Goal: Task Accomplishment & Management: Complete application form

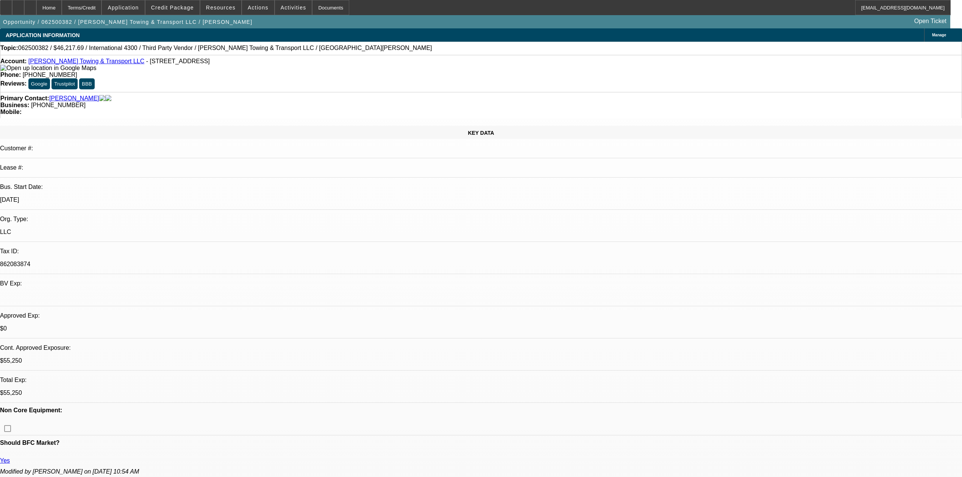
select select "0"
select select "3"
select select "0"
select select "6"
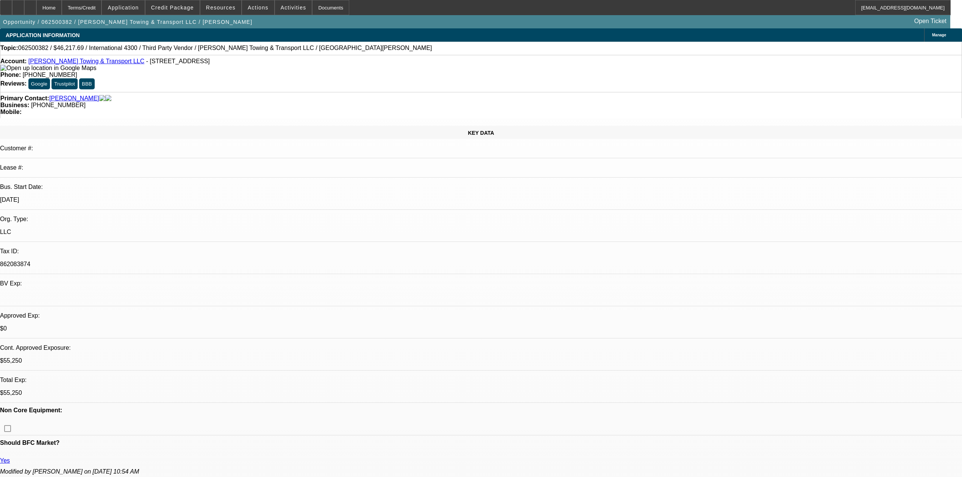
select select "0"
select select "3"
select select "0"
select select "6"
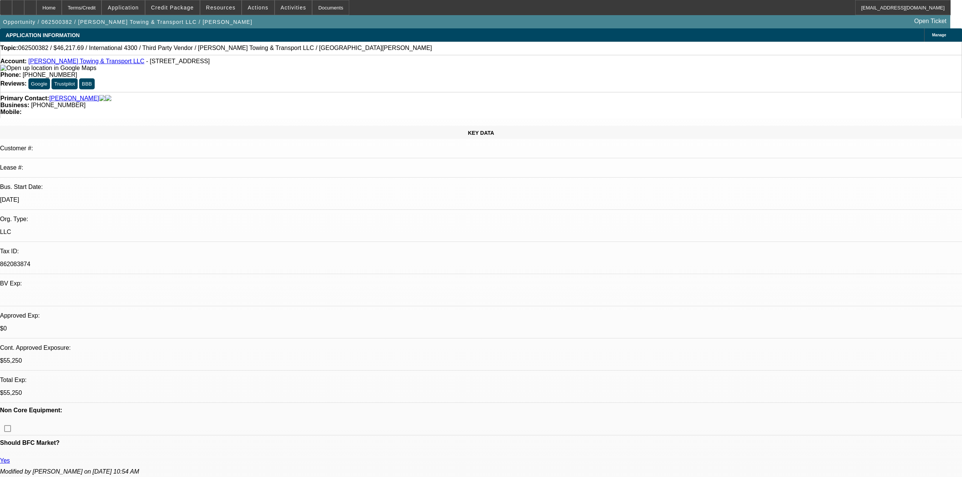
select select "0"
select select "3"
select select "0"
select select "6"
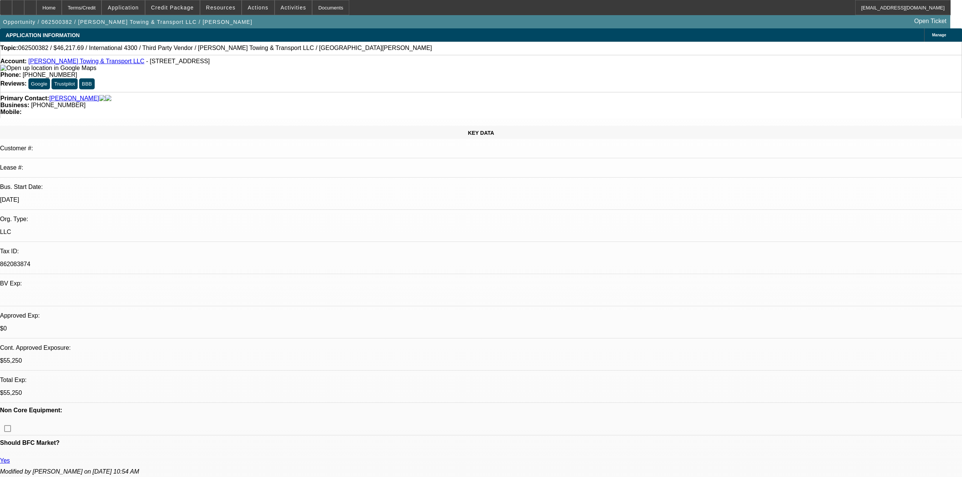
select select "0"
select select "3"
select select "0"
select select "6"
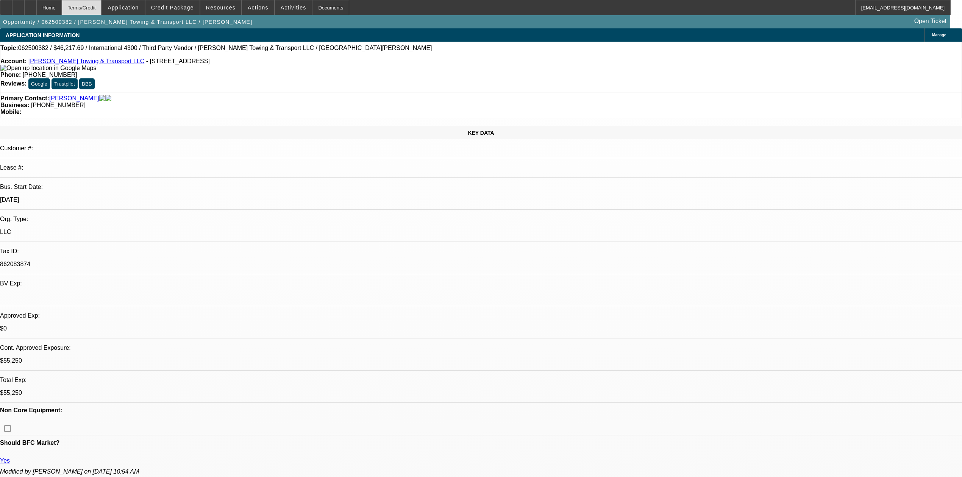
click at [102, 9] on div "Terms/Credit" at bounding box center [82, 7] width 40 height 15
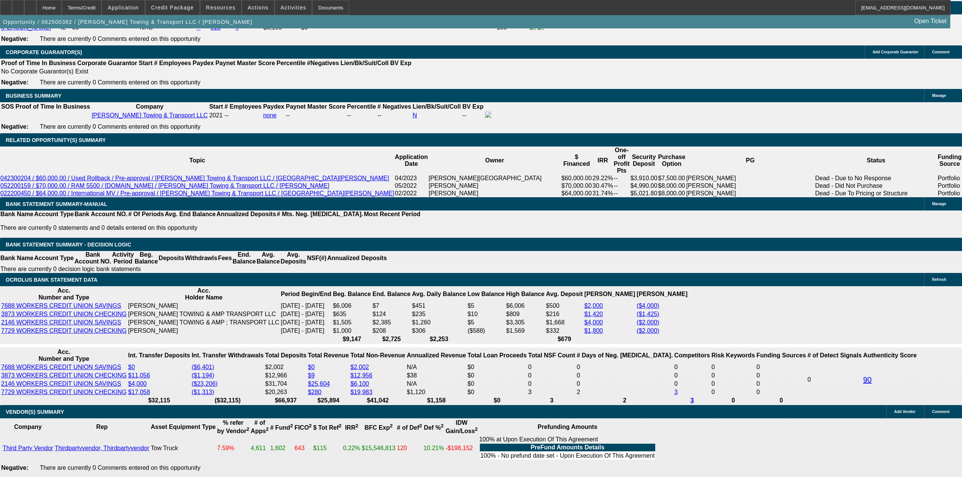
scroll to position [1161, 0]
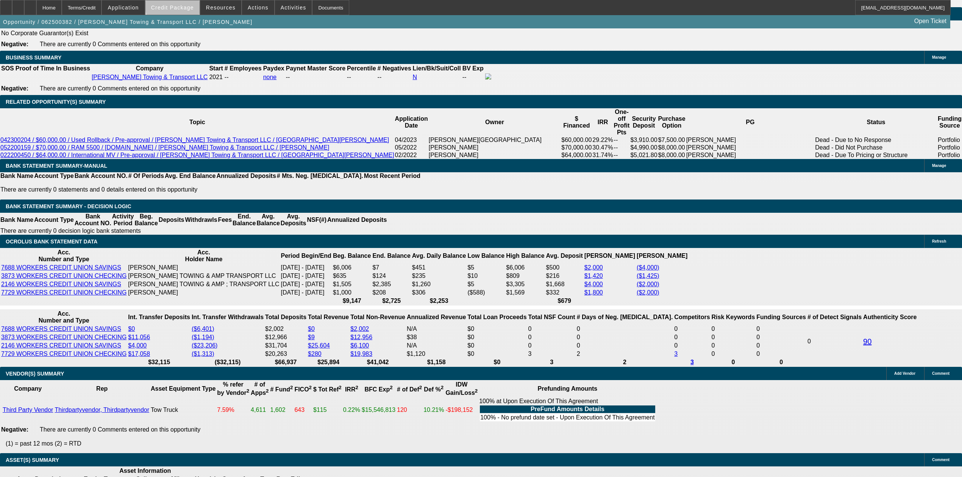
click at [189, 2] on span at bounding box center [172, 7] width 54 height 18
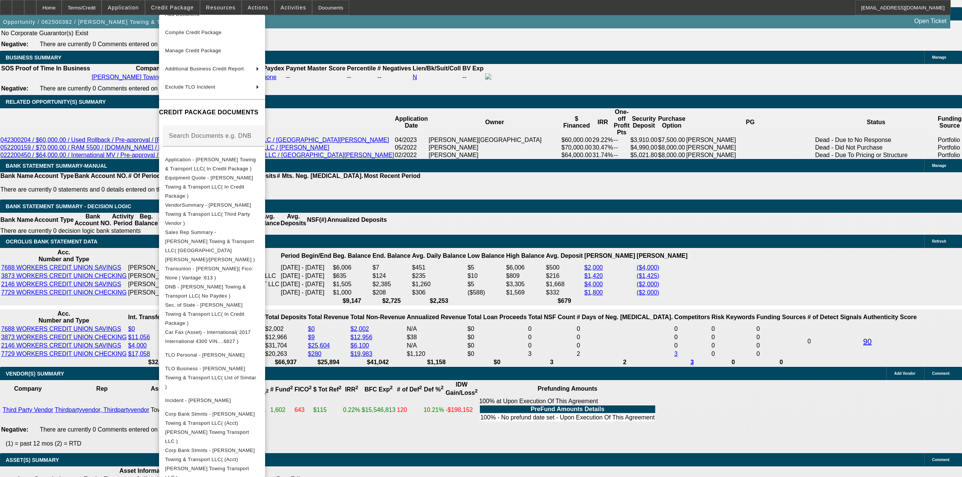
scroll to position [91, 0]
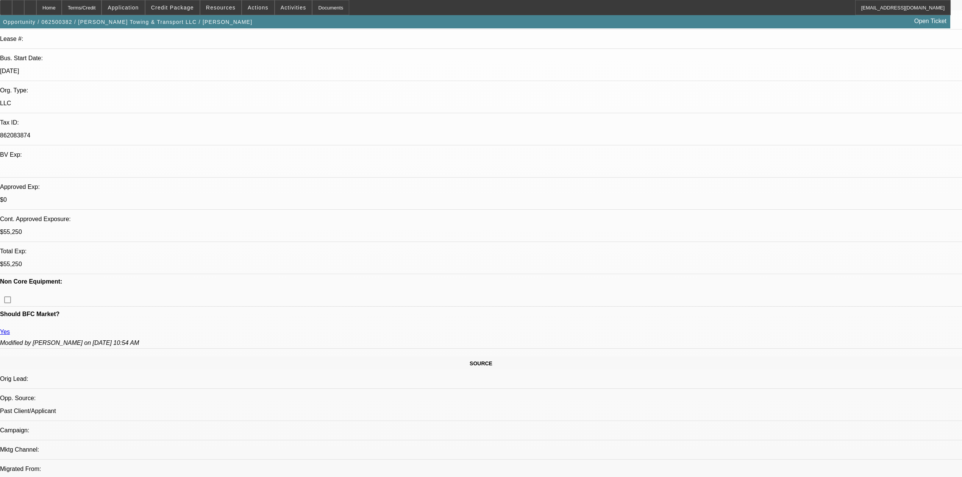
scroll to position [0, 0]
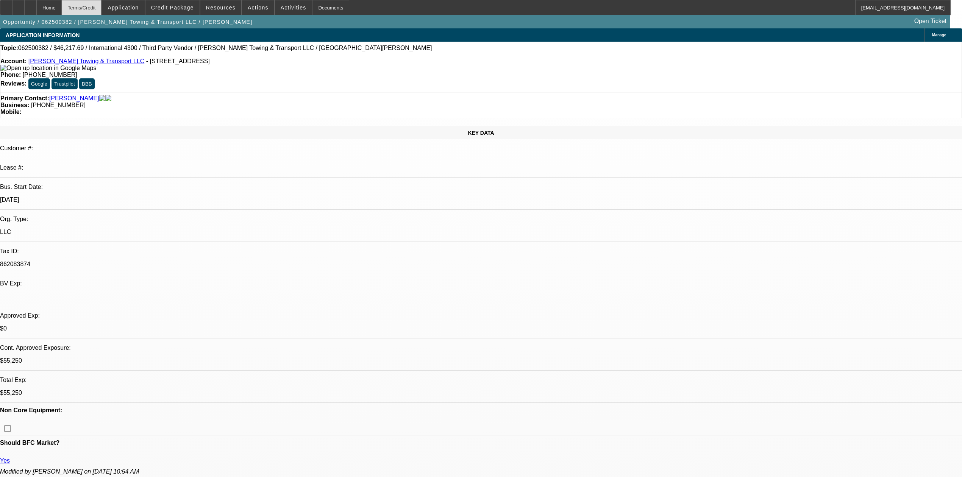
click at [99, 6] on div "Terms/Credit" at bounding box center [82, 7] width 40 height 15
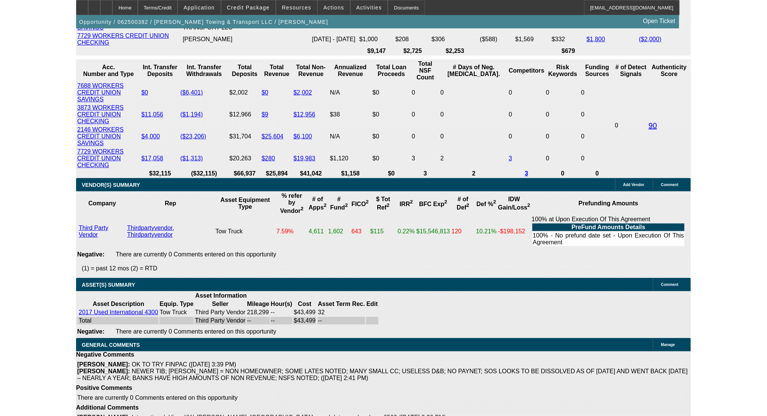
scroll to position [1331, 0]
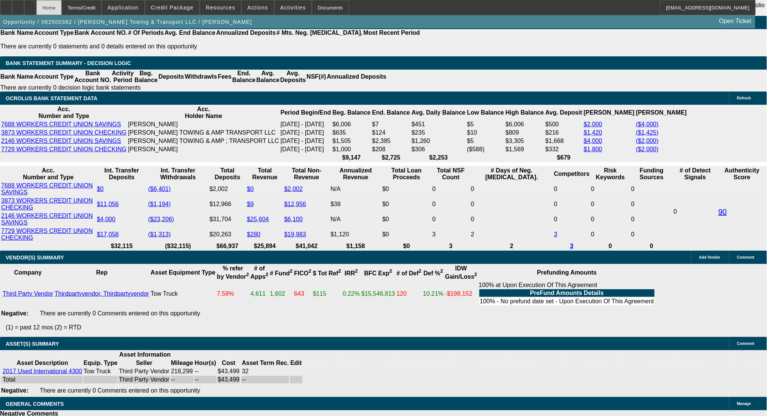
click at [62, 8] on div "Home" at bounding box center [48, 7] width 25 height 15
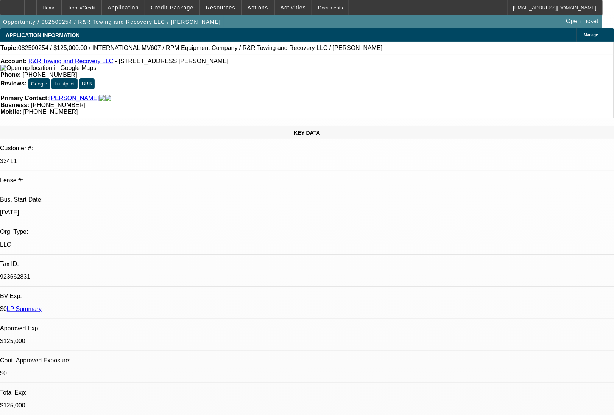
select select "0"
select select "2"
select select "0.1"
select select "4"
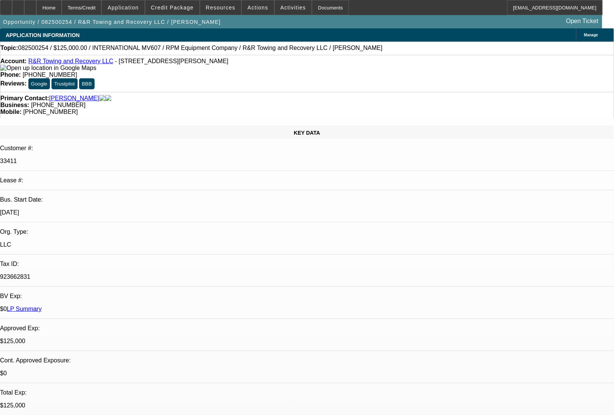
select select "0"
select select "2"
select select "0.1"
select select "4"
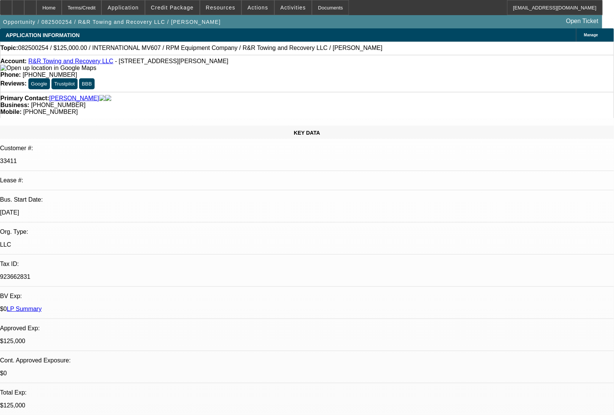
select select "0"
select select "2"
select select "0.1"
select select "4"
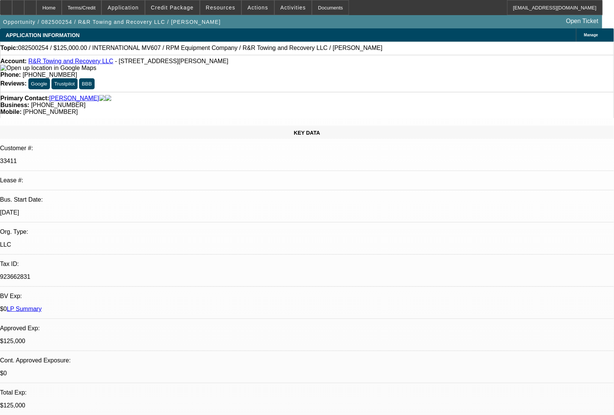
select select "0.1"
select select "2"
select select "0.1"
select select "4"
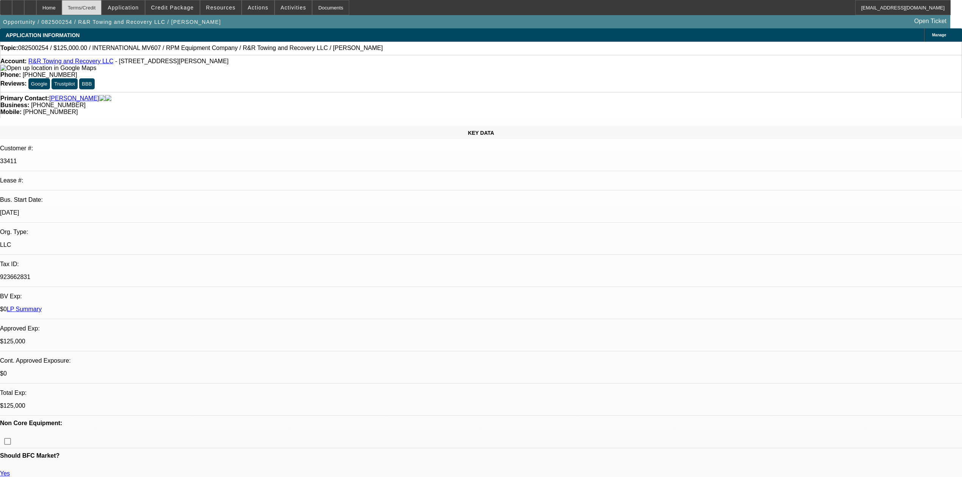
drag, startPoint x: 101, startPoint y: 5, endPoint x: 101, endPoint y: 9, distance: 3.9
click at [101, 9] on div "Terms/Credit" at bounding box center [82, 7] width 40 height 15
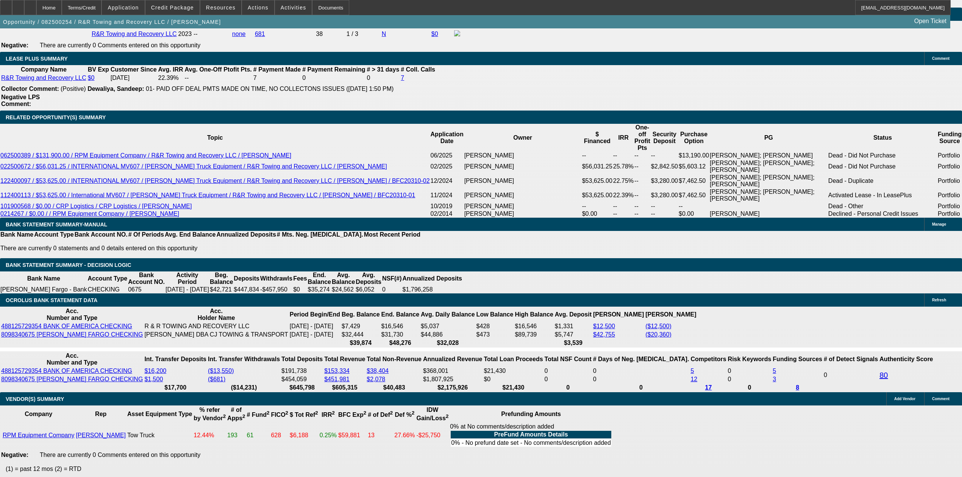
scroll to position [1247, 0]
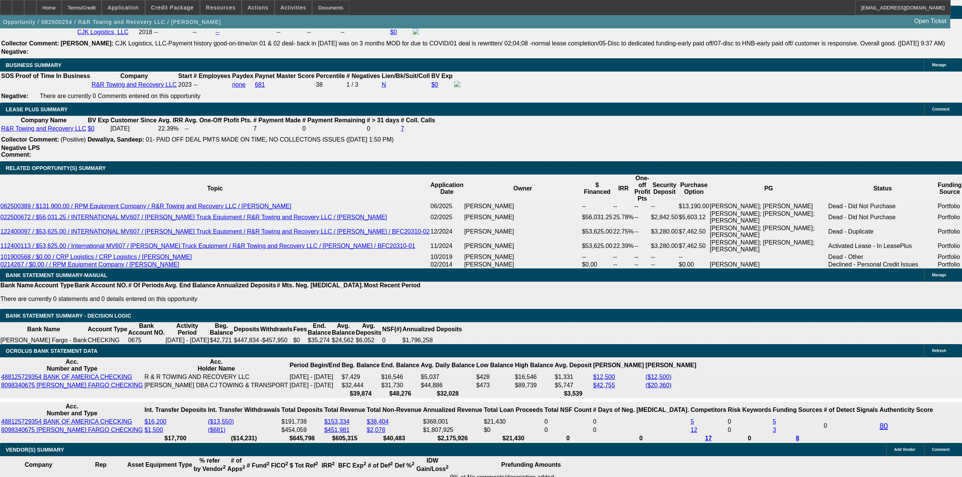
type input "0"
drag, startPoint x: 156, startPoint y: 252, endPoint x: 229, endPoint y: 260, distance: 73.5
type input "$25,000.00"
type input "UNKNOWN"
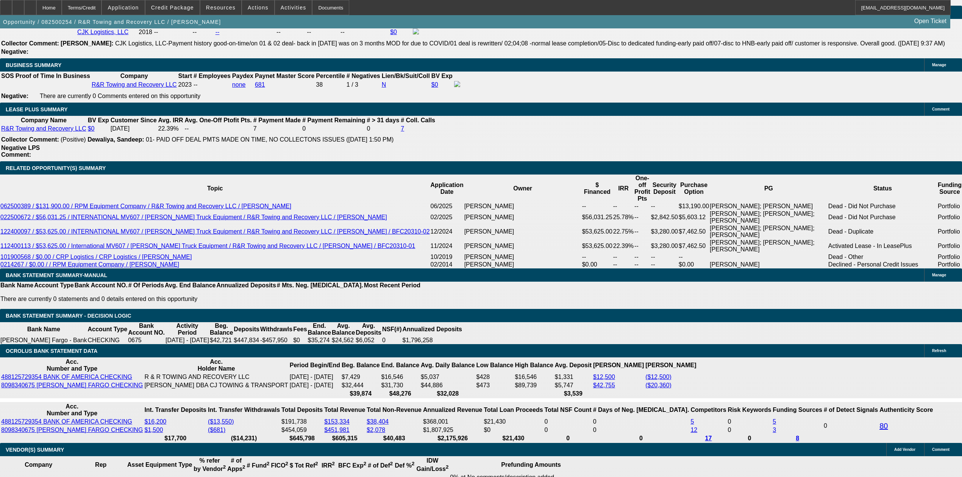
type input "$2,162.33"
type input "$4,324.66"
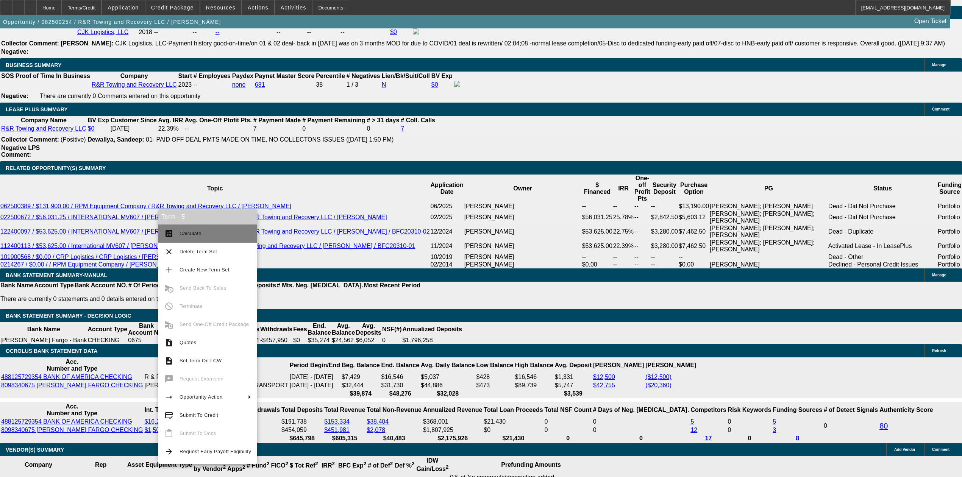
click at [193, 232] on span "Calculate" at bounding box center [190, 234] width 22 height 6
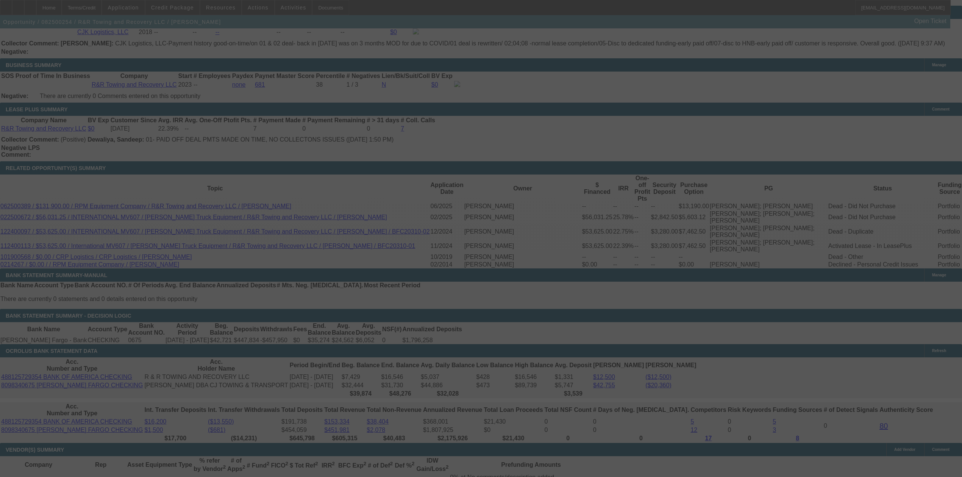
select select "0"
select select "2"
select select "0.1"
select select "4"
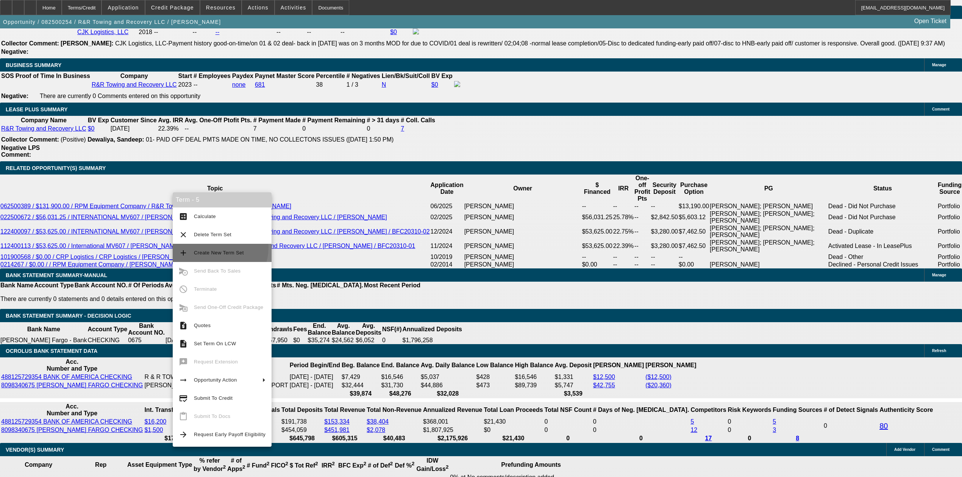
click at [214, 248] on button "add Create New Term Set" at bounding box center [222, 253] width 99 height 18
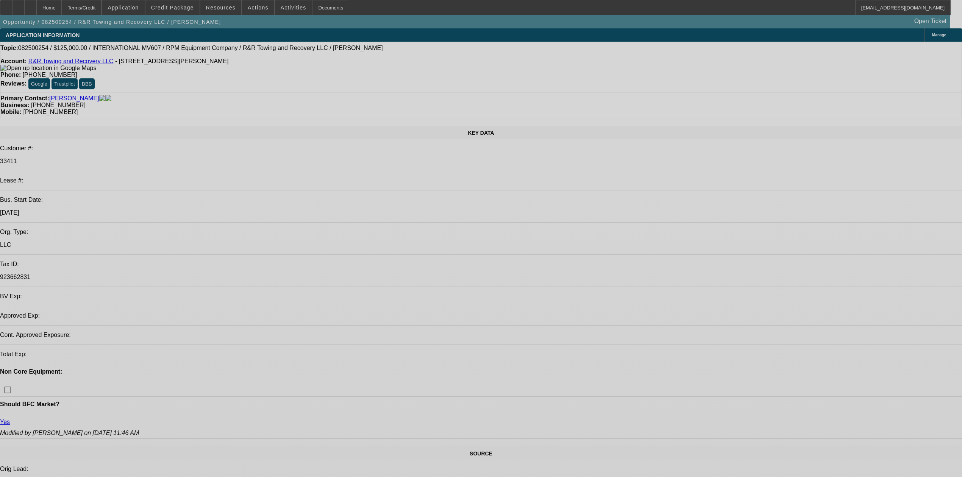
select select "0"
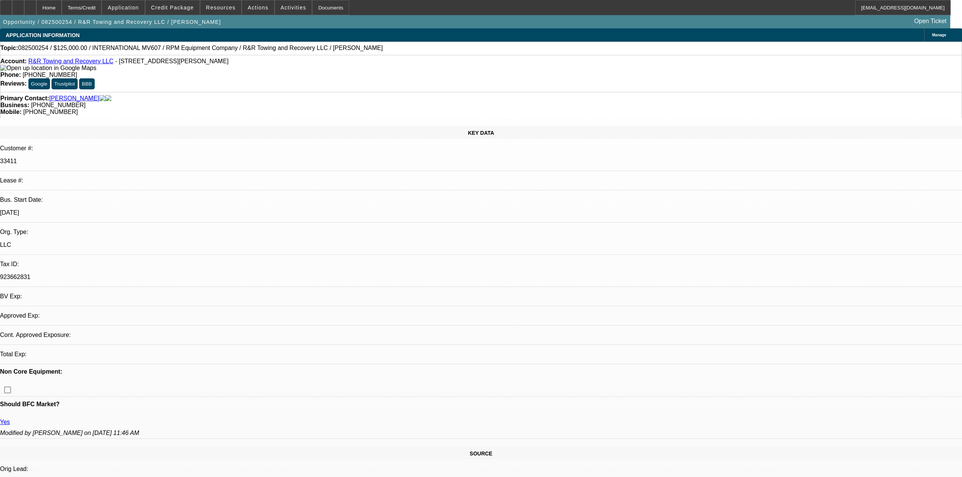
select select "2"
select select "0.1"
select select "4"
select select "0"
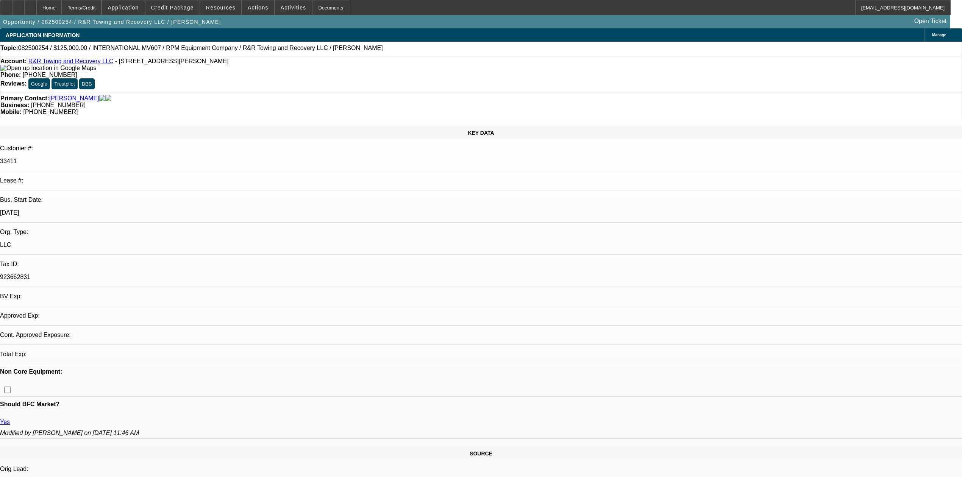
select select "2"
select select "0.1"
select select "4"
select select "0"
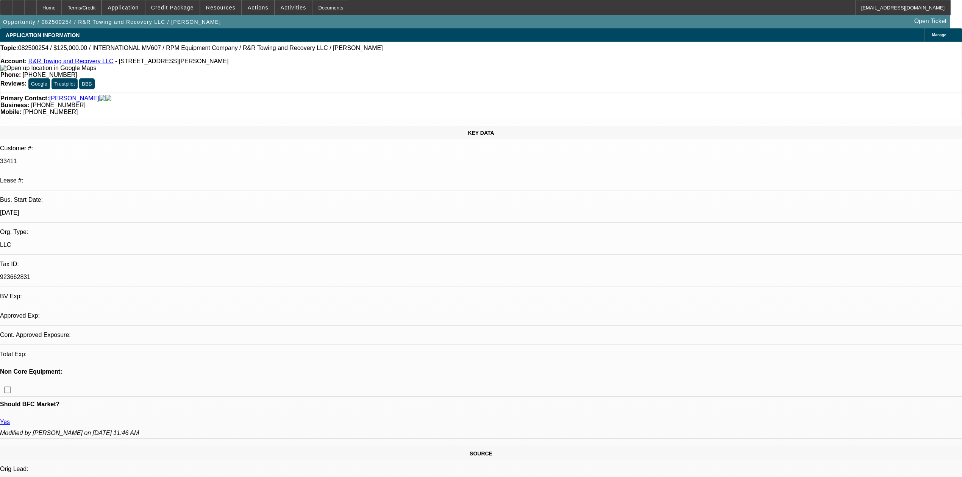
select select "2"
select select "0.1"
select select "4"
select select "0"
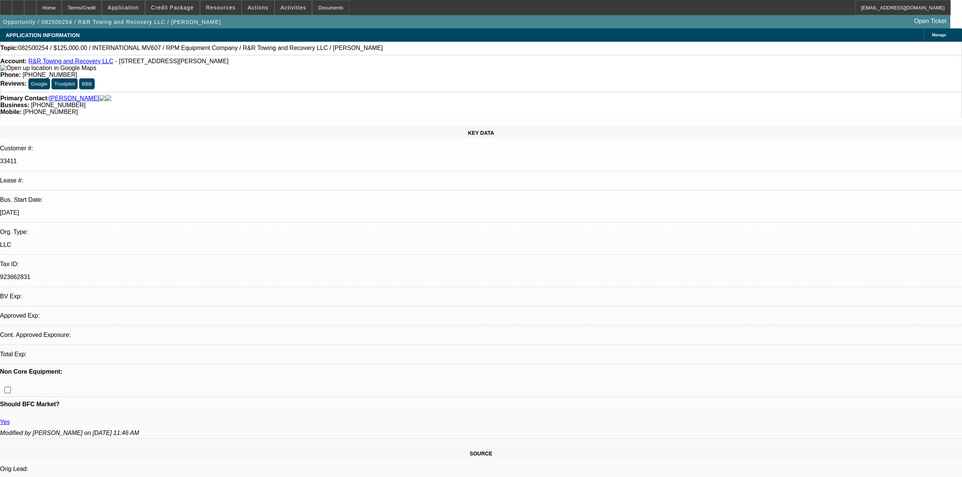
select select "2"
select select "0.1"
select select "4"
click at [102, 11] on div "Terms/Credit" at bounding box center [82, 7] width 40 height 15
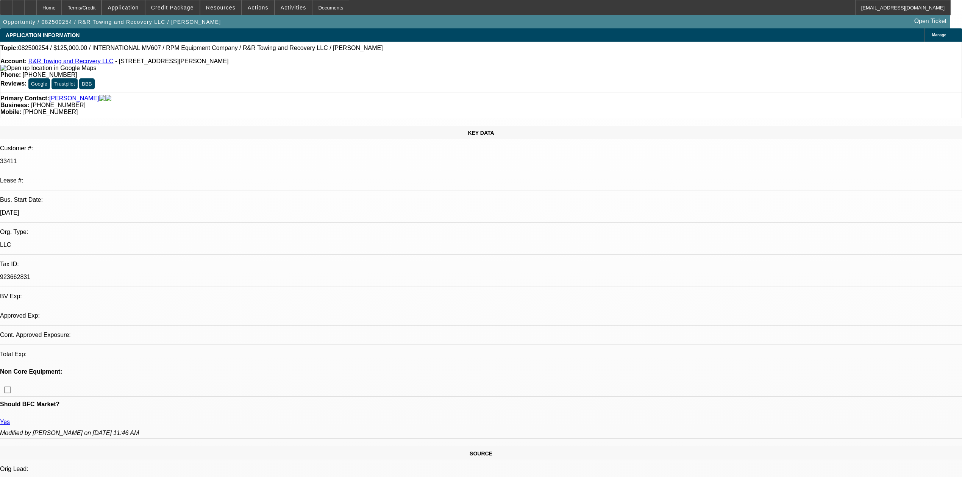
scroll to position [1298, 0]
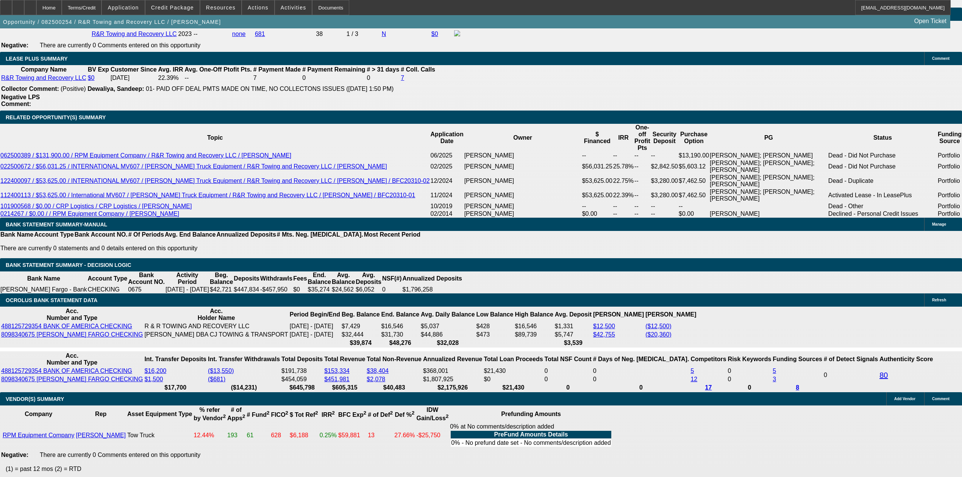
drag, startPoint x: 181, startPoint y: 257, endPoint x: 203, endPoint y: 261, distance: 23.0
type input "UNKNOWN"
type input "760"
type input "$2,304.84"
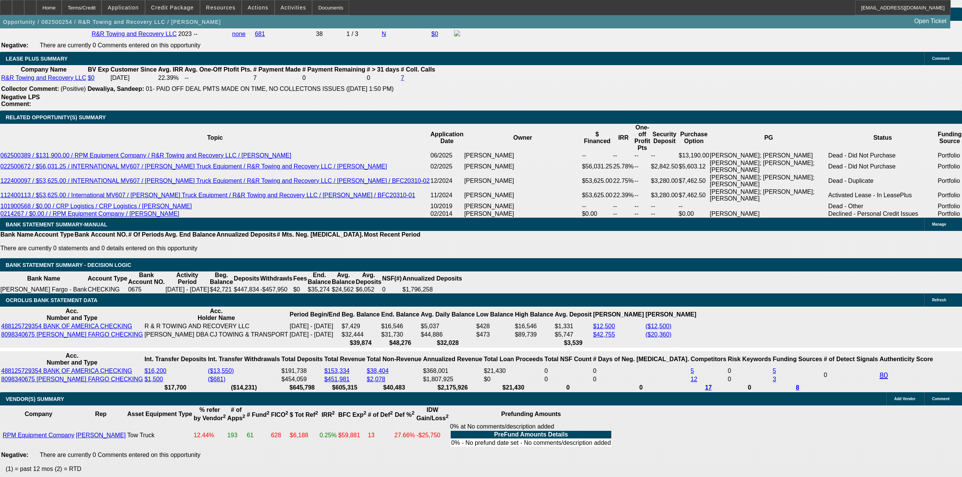
type input "$1,152.42"
type input "76"
type input "$3,724.86"
type input "$1,862.43"
type input "7"
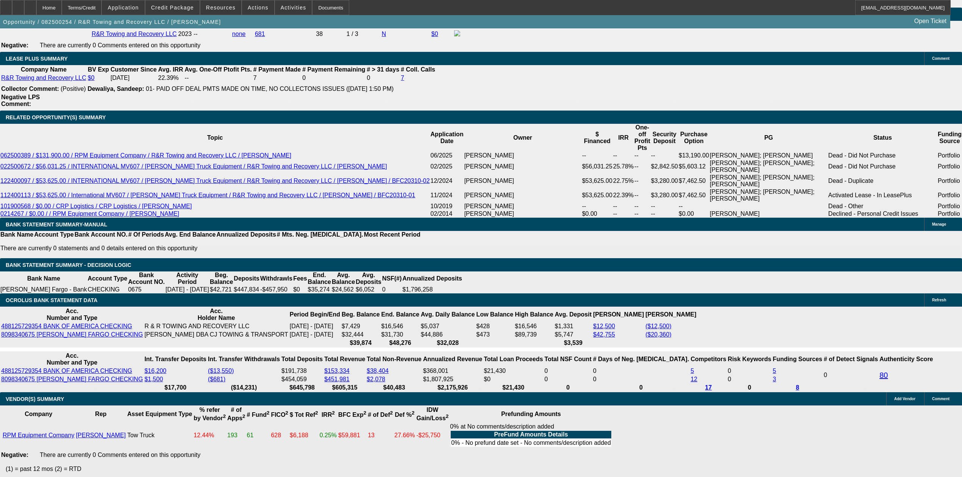
type input "$27,119.38"
type input "$13,559.69"
type input "48"
type input "$3.60"
type input "$1.80"
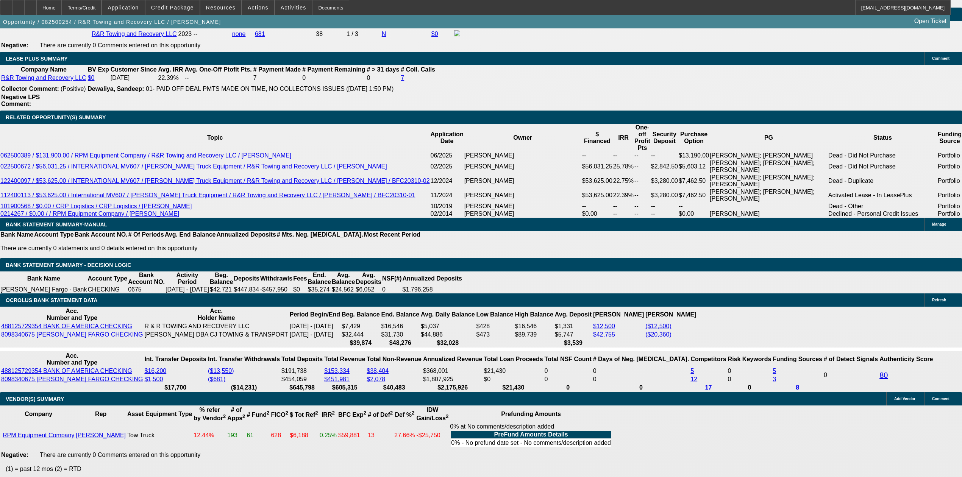
type input "48"
type input "15"
type input "$5,023.46"
type input "$2,511.73"
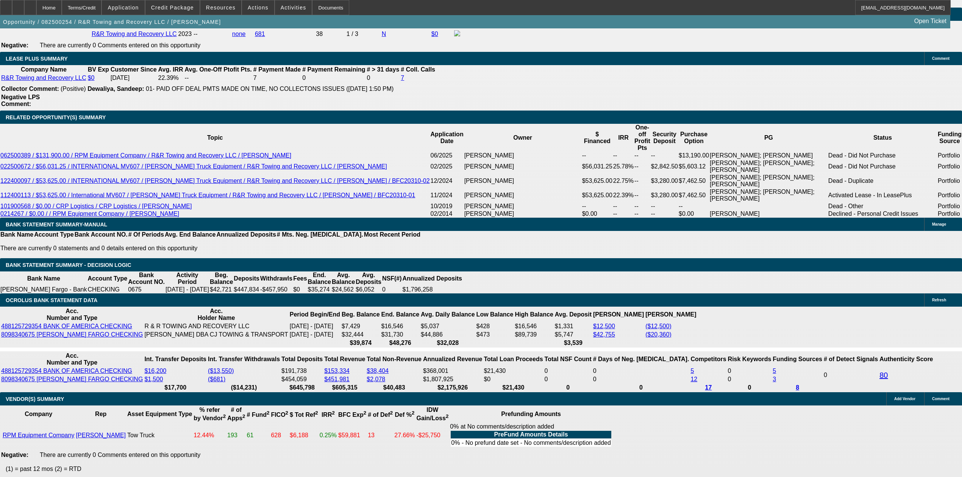
type input "$3,837.70"
type input "$1,918.85"
type input "15"
drag, startPoint x: 185, startPoint y: 153, endPoint x: 179, endPoint y: 158, distance: 7.8
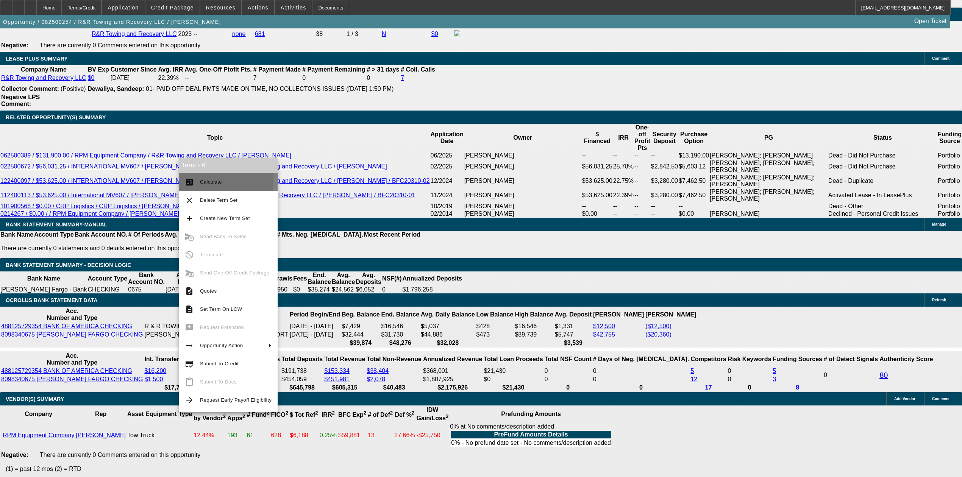
click at [200, 182] on span "Calculate" at bounding box center [211, 182] width 22 height 6
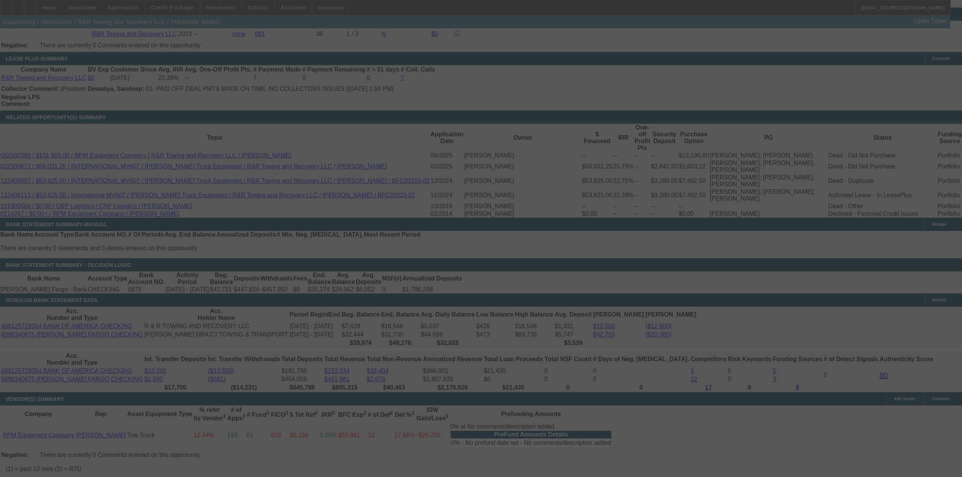
select select "0"
select select "2"
select select "0.1"
select select "4"
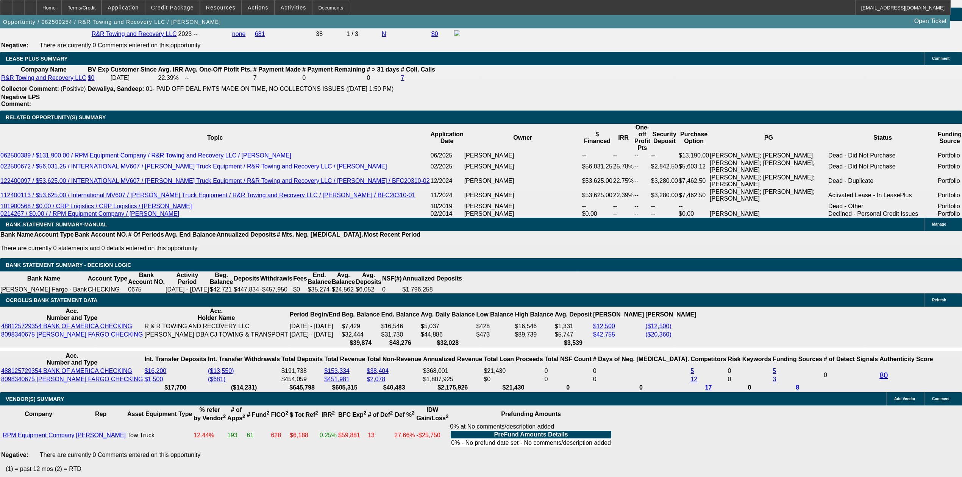
drag, startPoint x: 196, startPoint y: 259, endPoint x: 223, endPoint y: 263, distance: 27.1
type input "UNKNOWN"
type input "16"
type input "$5,115.42"
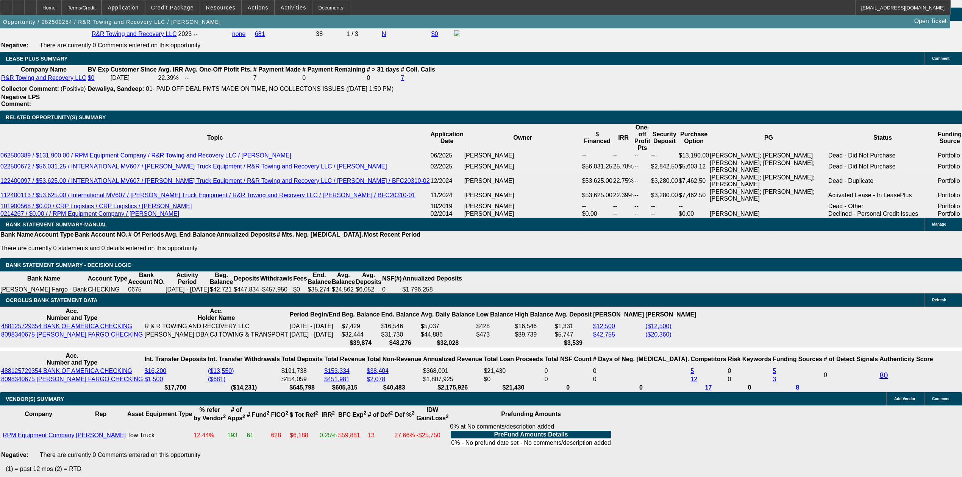
type input "$2,557.71"
type input "16"
drag, startPoint x: 164, startPoint y: 155, endPoint x: 159, endPoint y: 159, distance: 5.9
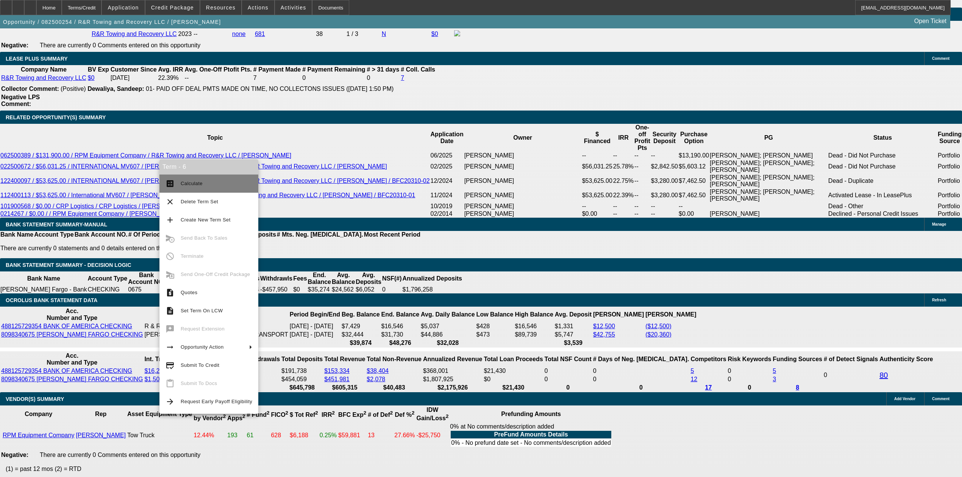
click at [179, 182] on button "calculate Calculate" at bounding box center [208, 184] width 99 height 18
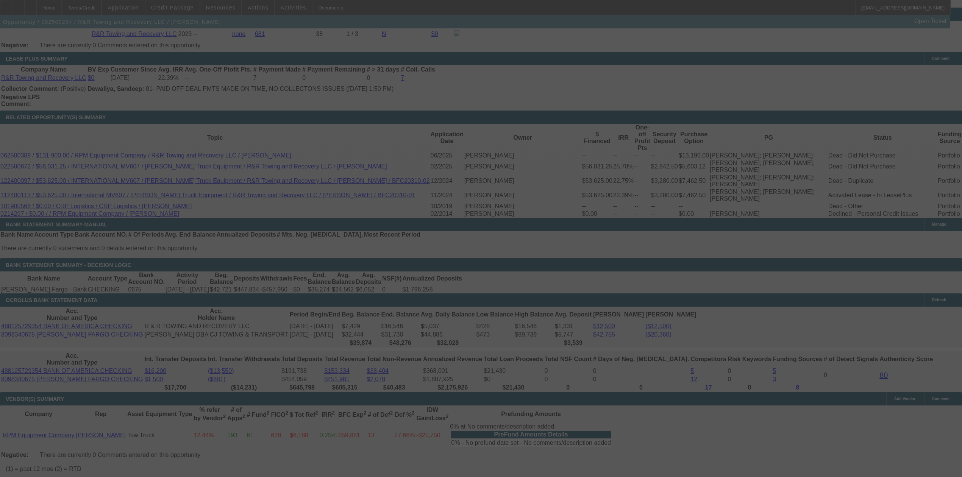
select select "0"
select select "2"
select select "0.1"
select select "4"
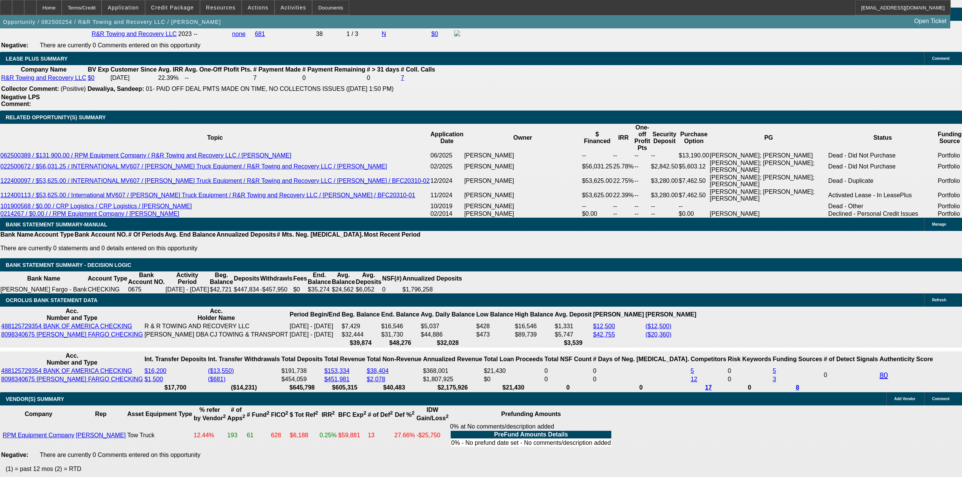
drag, startPoint x: 146, startPoint y: 257, endPoint x: 187, endPoint y: 259, distance: 41.3
type input "2"
type input "$4.00"
type input "UNKNOWN"
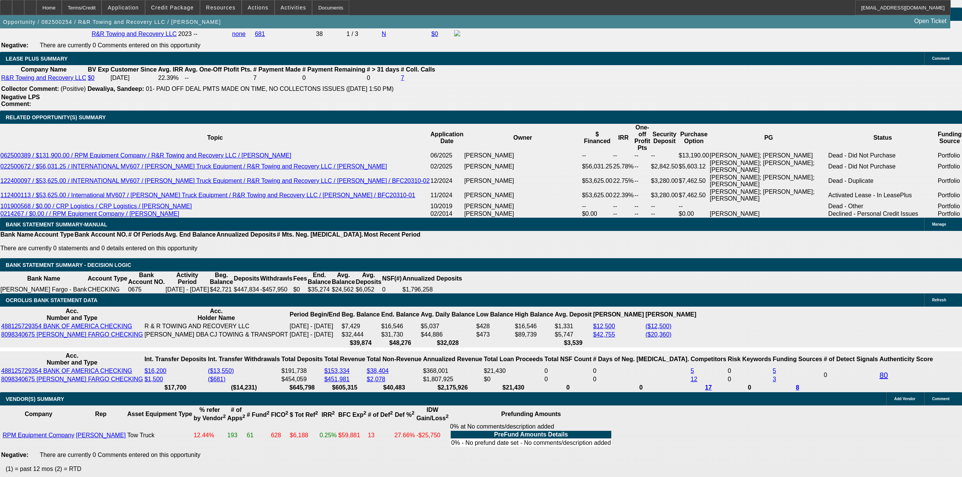
type input "2550"
type input "$5,100.00"
type input "15.8"
type input "$2,550.00"
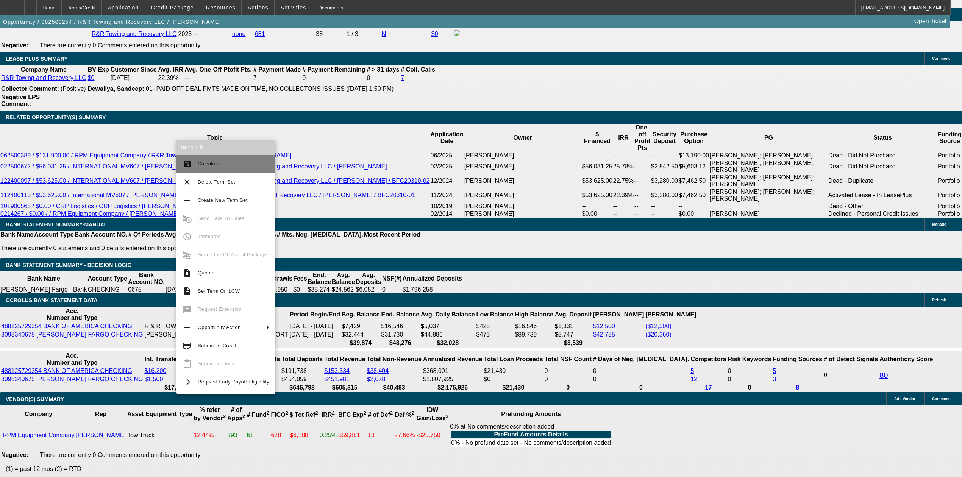
click at [189, 159] on button "calculate Calculate" at bounding box center [225, 164] width 99 height 18
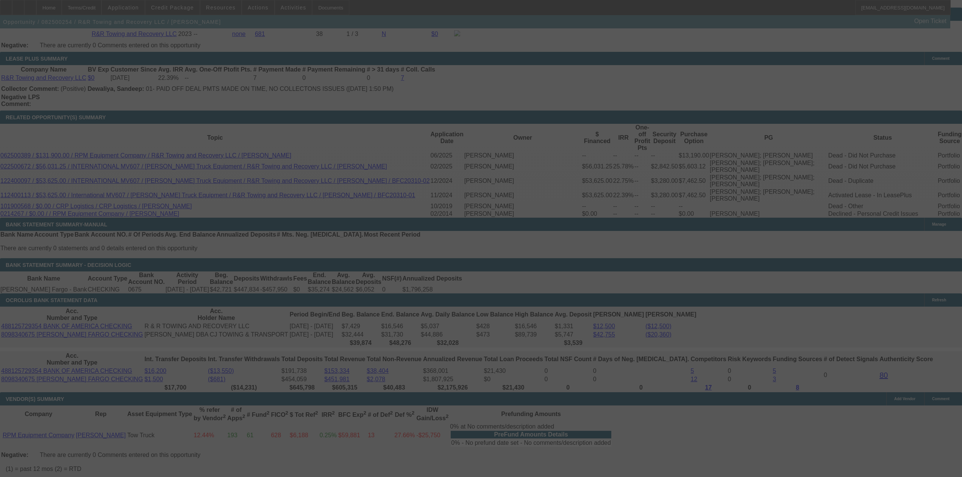
select select "0"
select select "2"
select select "0.1"
select select "4"
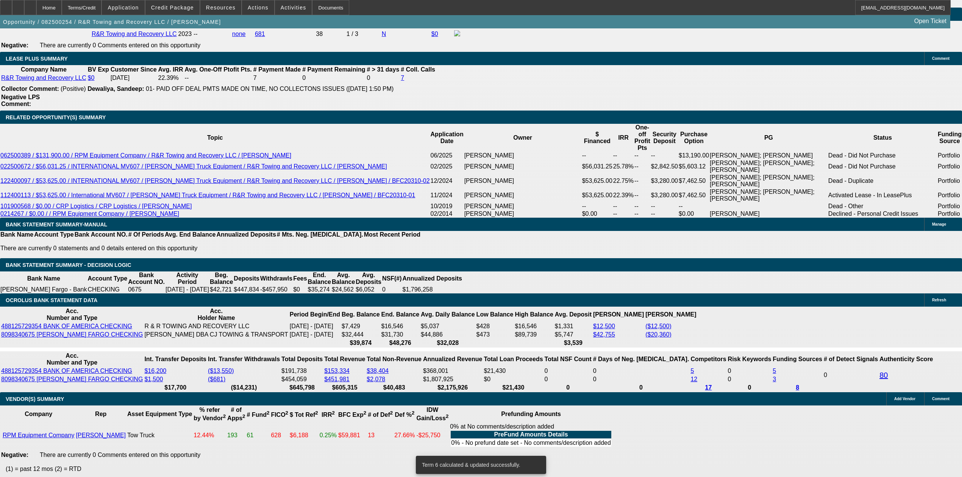
drag, startPoint x: 154, startPoint y: 201, endPoint x: 223, endPoint y: 207, distance: 69.6
type input "$24,250.00"
type input "UNKNOWN"
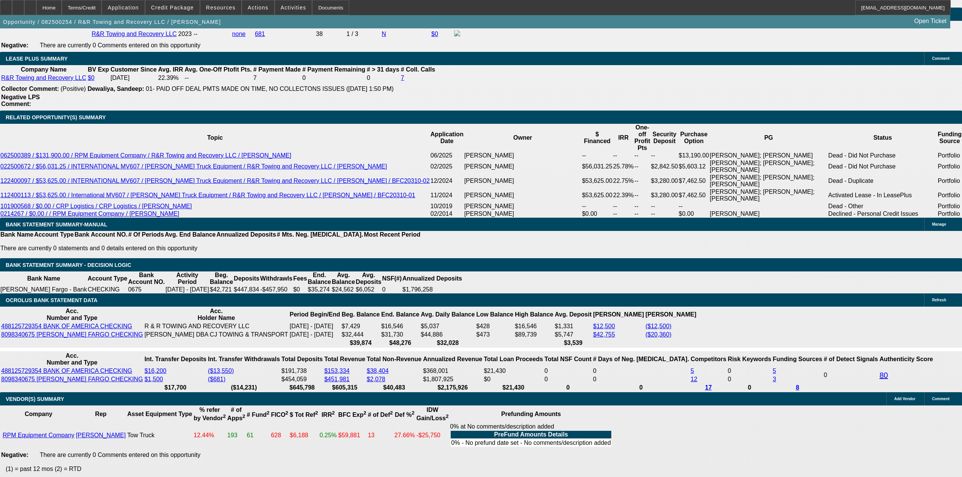
type input "$5,142.38"
type input "$2,571.19"
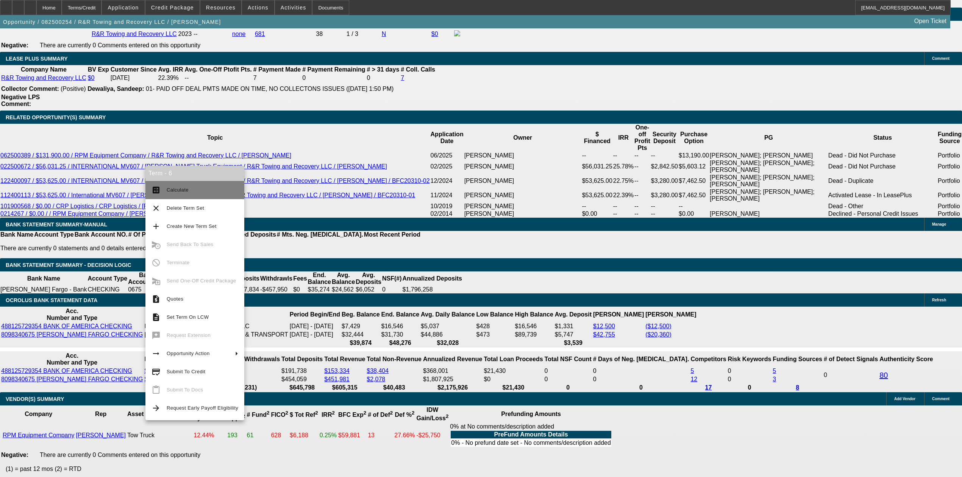
click at [178, 191] on span "Calculate" at bounding box center [178, 190] width 22 height 6
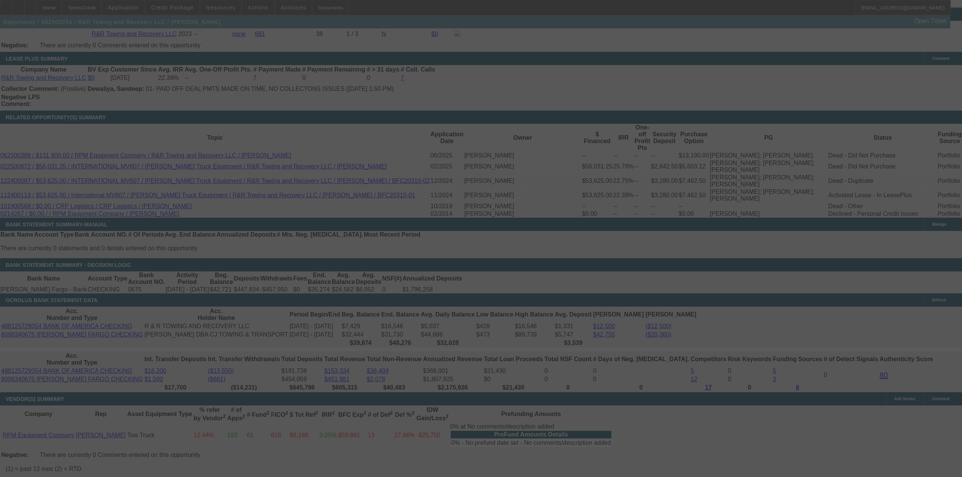
select select "0"
select select "2"
select select "0.1"
select select "4"
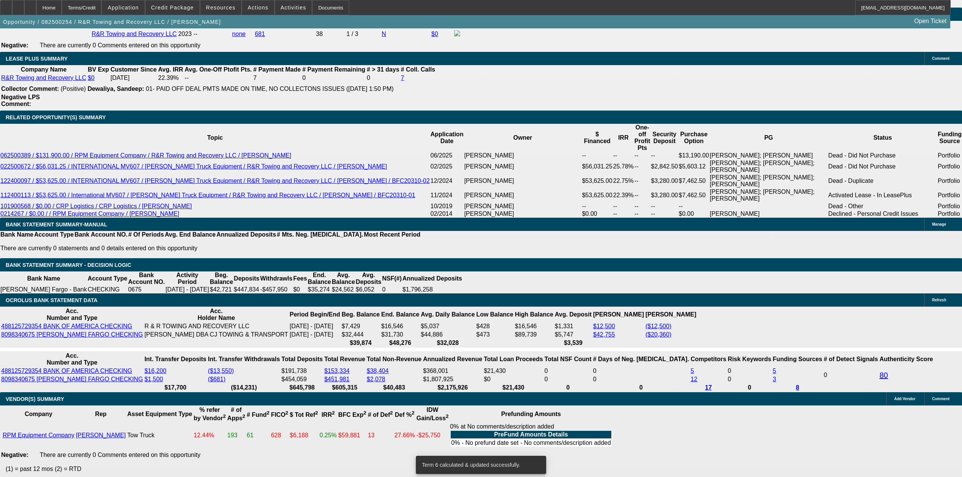
drag, startPoint x: 139, startPoint y: 256, endPoint x: 177, endPoint y: 258, distance: 37.9
type input "25"
type input "$50.00"
type input "UNKNOWN"
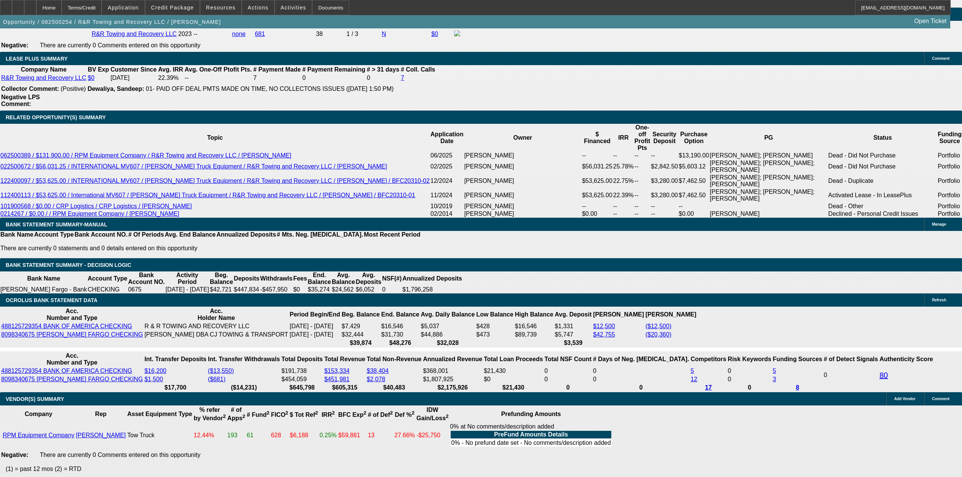
type input "2561"
type input "$5,122.00"
type input "15.6"
type input "$2,561.00"
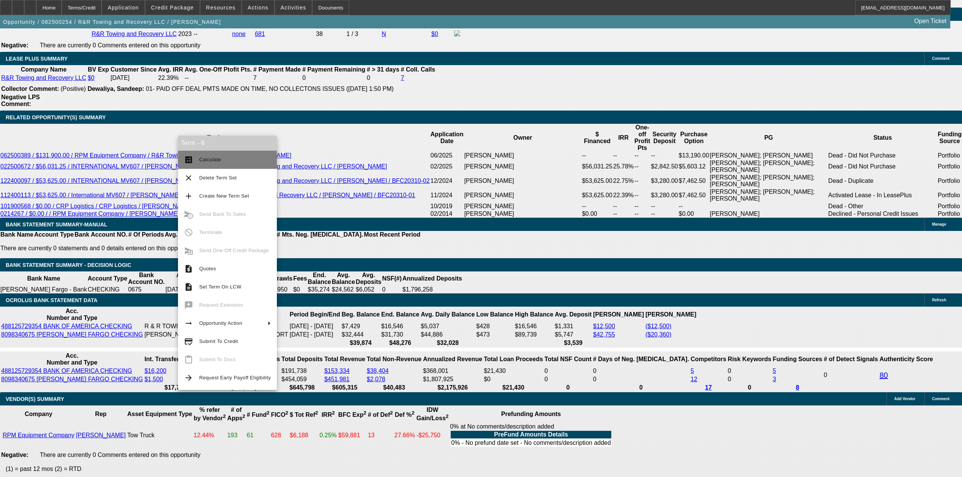
click at [193, 155] on button "calculate Calculate" at bounding box center [227, 160] width 99 height 18
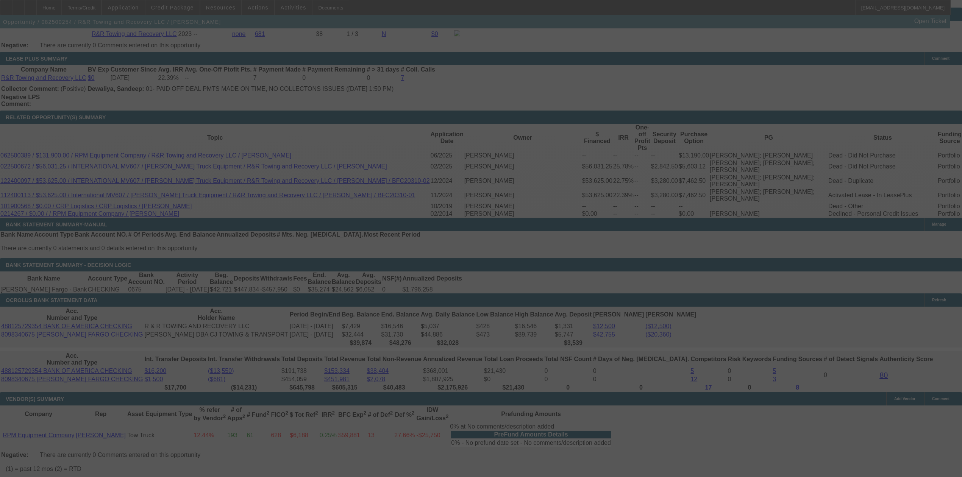
select select "0"
select select "2"
select select "0.1"
select select "4"
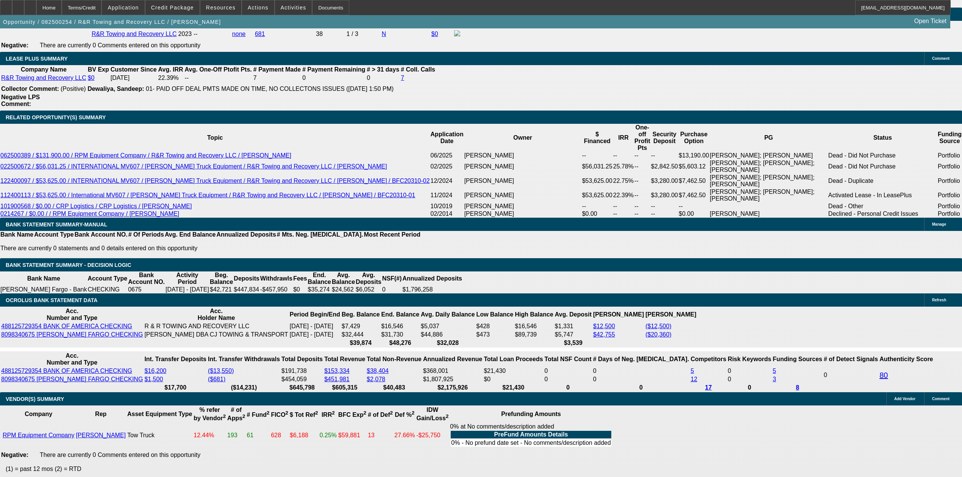
drag, startPoint x: 142, startPoint y: 260, endPoint x: 191, endPoint y: 260, distance: 48.5
type input "25"
type input "$50.00"
type input "UNKNOWN"
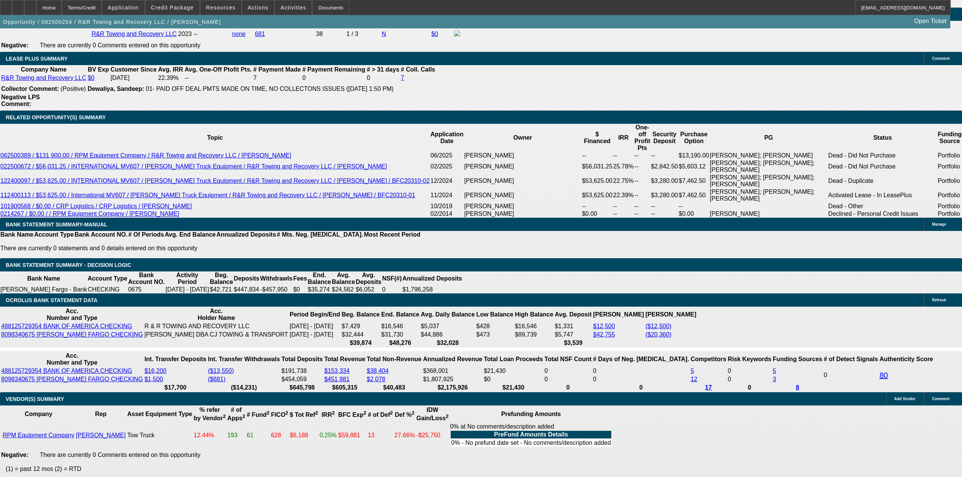
type input "2555"
type input "$5,110.00"
type input "15.5"
type input "$2,555.00"
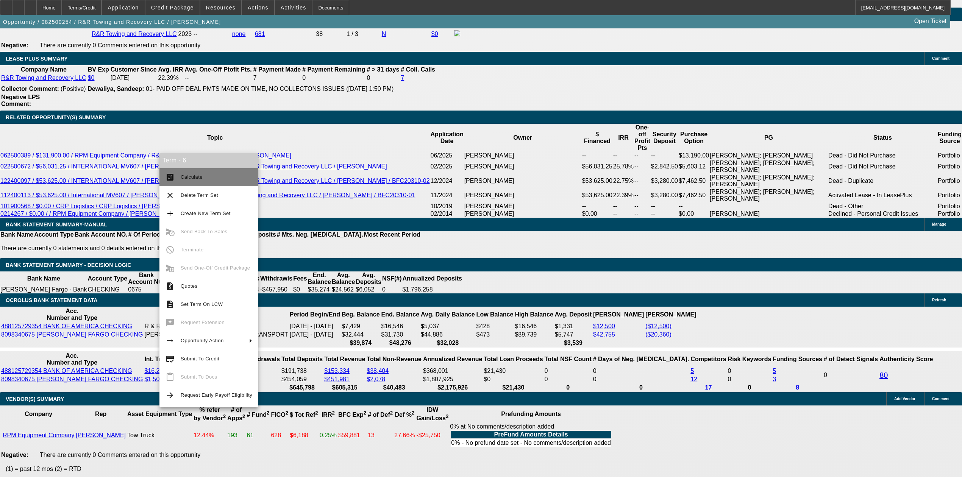
click at [197, 173] on span "Calculate" at bounding box center [217, 177] width 72 height 9
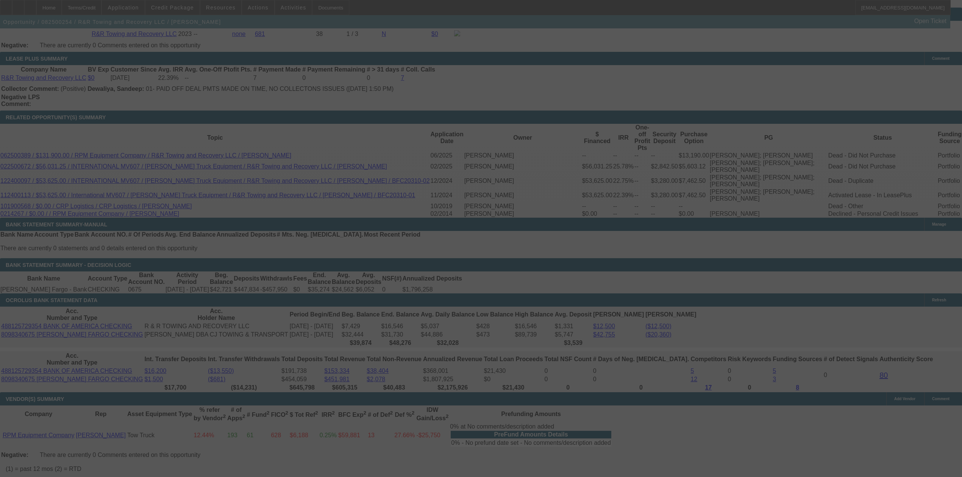
select select "0"
select select "2"
select select "0.1"
select select "4"
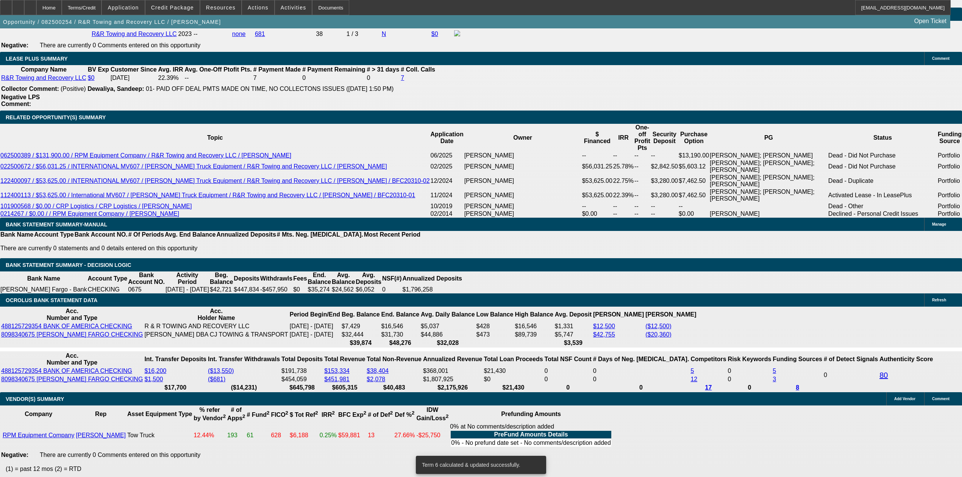
type input "$24,250.00"
drag, startPoint x: 141, startPoint y: 258, endPoint x: 208, endPoint y: 263, distance: 67.2
type input "25"
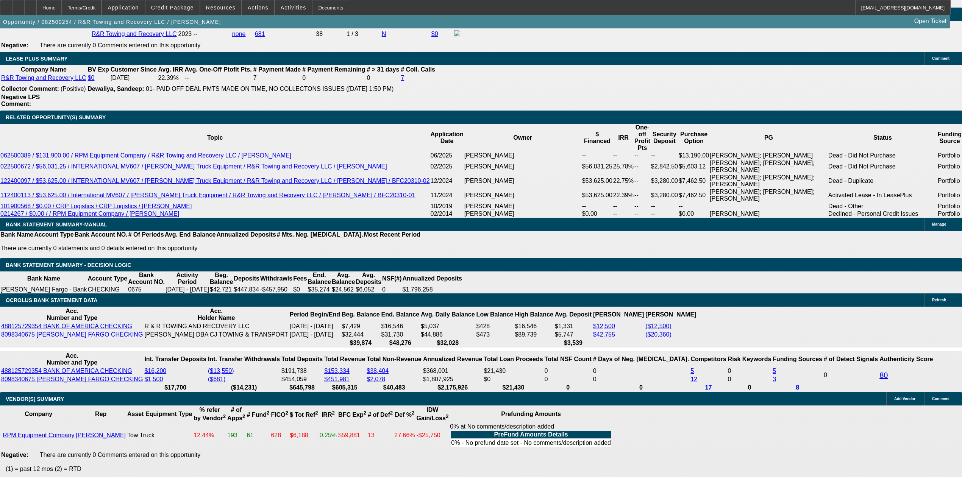
type input "$50.00"
type input "UNKNOWN"
type input "2550"
type input "$5,100.00"
type input "15.4"
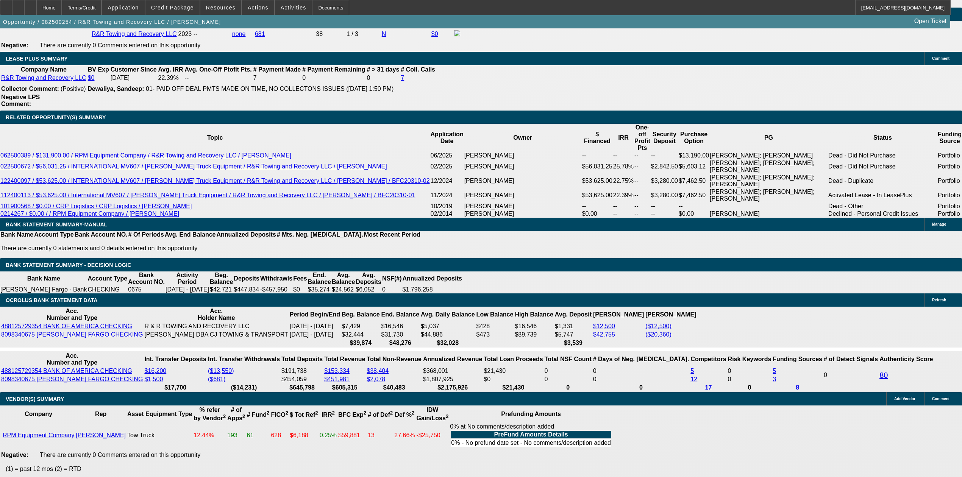
type input "$2,550.00"
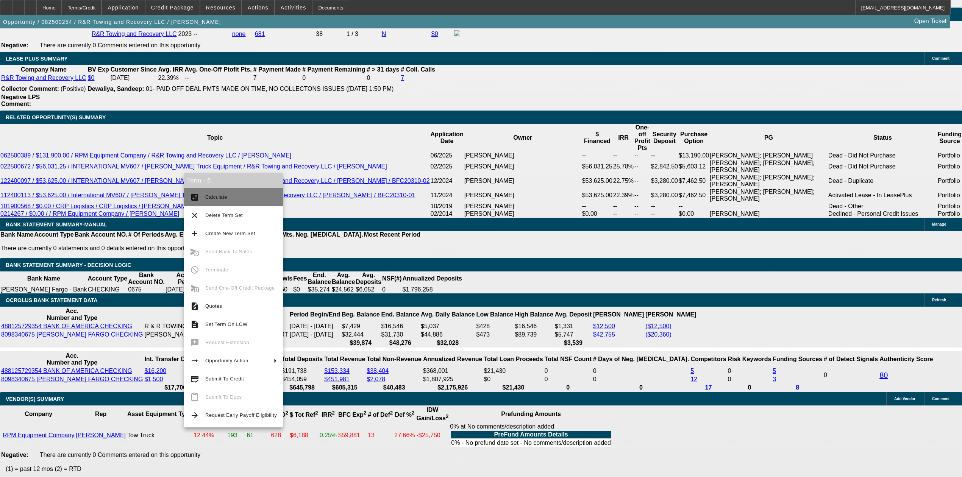
click at [207, 198] on span "Calculate" at bounding box center [216, 197] width 22 height 6
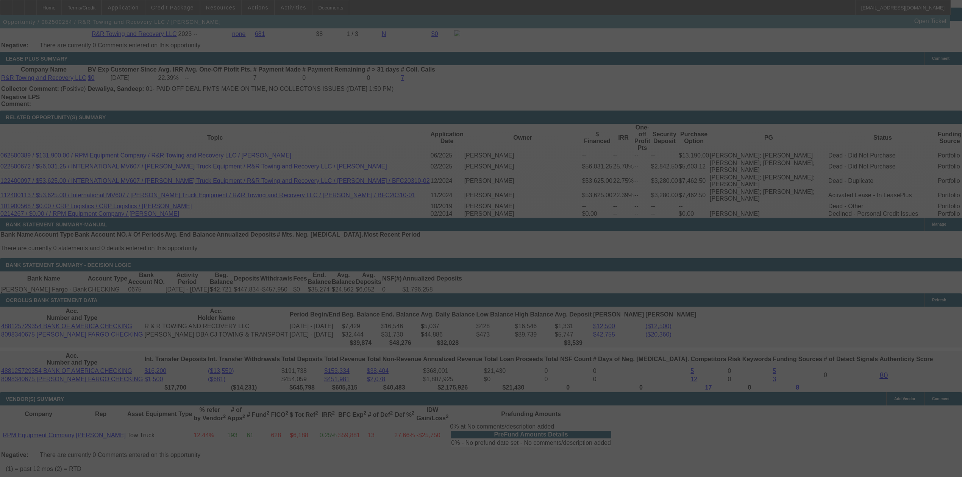
select select "0"
select select "2"
select select "0.1"
select select "4"
